Goal: Information Seeking & Learning: Learn about a topic

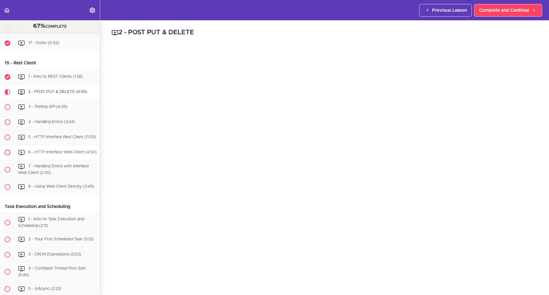
scroll to position [1824, 0]
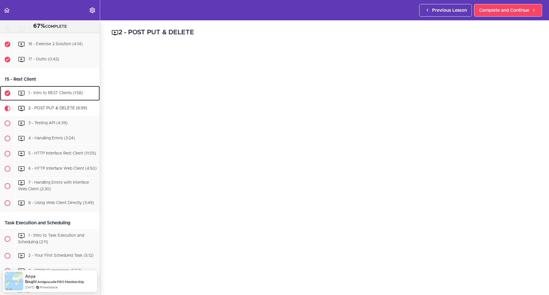
click at [34, 95] on span "1 - Intro to REST Clients (1:58)" at bounding box center [55, 93] width 55 height 4
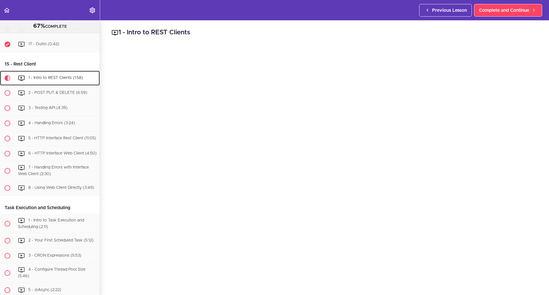
scroll to position [1888, 0]
